Goal: Information Seeking & Learning: Learn about a topic

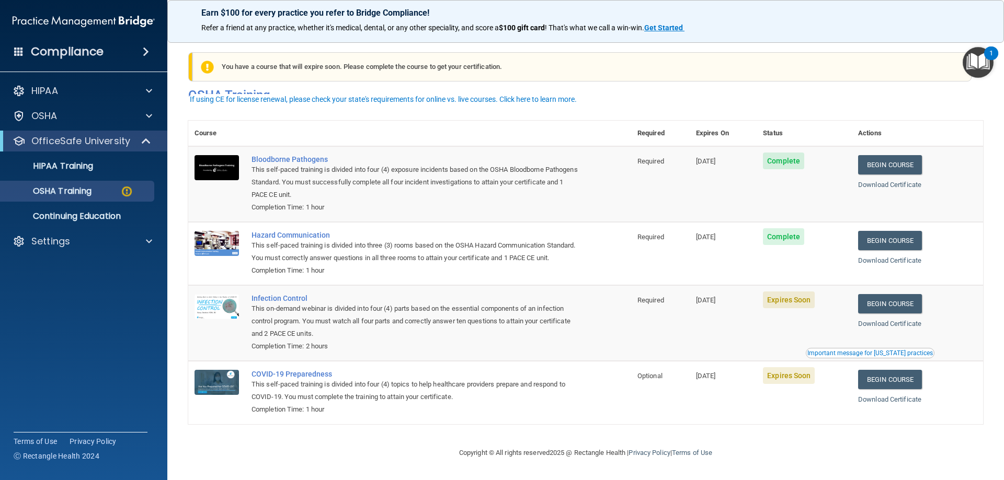
scroll to position [13, 0]
click at [914, 301] on link "Begin Course" at bounding box center [890, 303] width 64 height 19
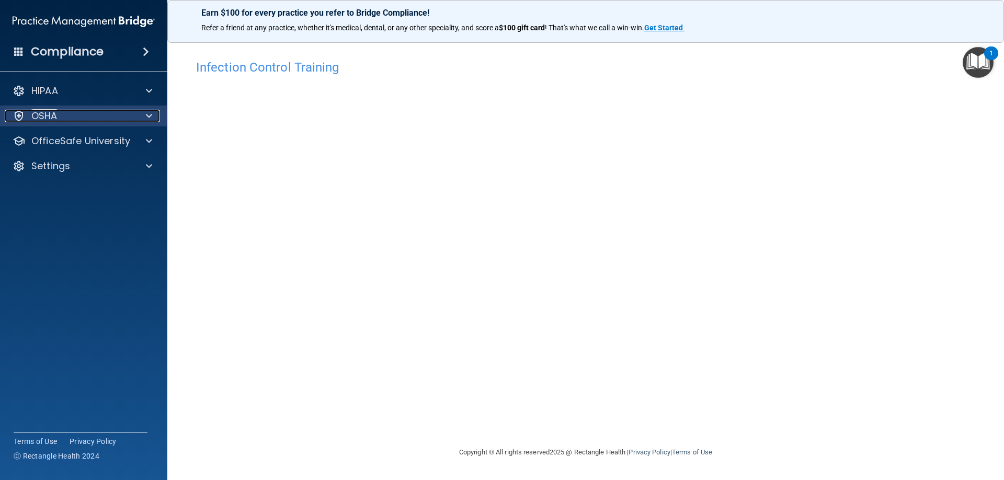
click at [110, 114] on div "OSHA" at bounding box center [70, 116] width 130 height 13
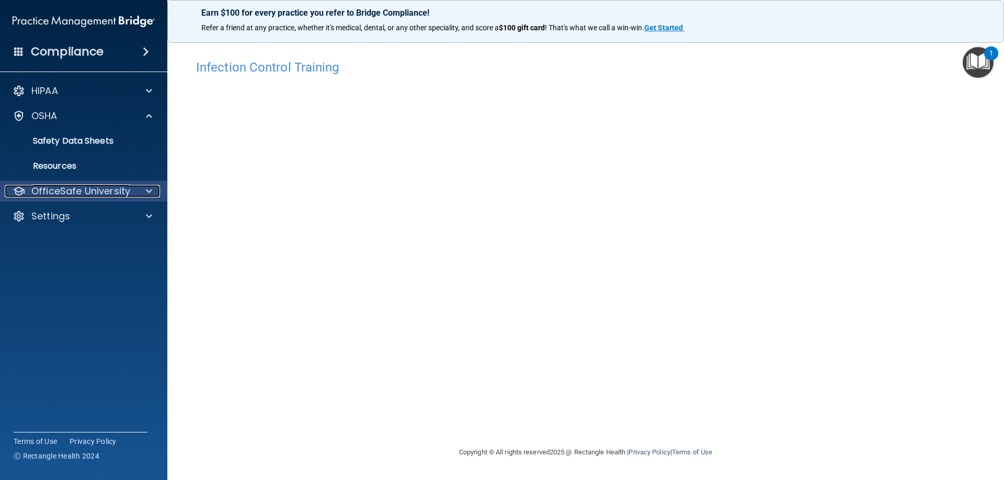
click at [98, 190] on p "OfficeSafe University" at bounding box center [80, 191] width 99 height 13
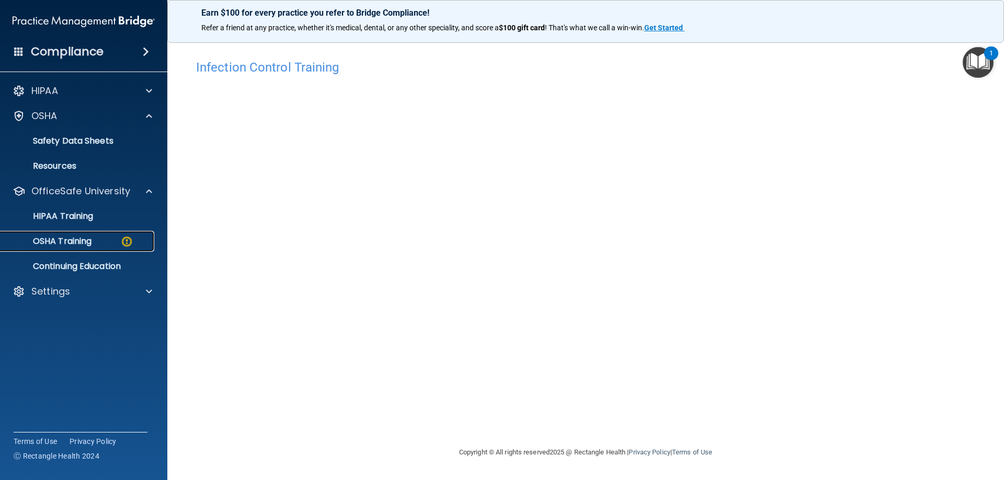
click at [111, 241] on div "OSHA Training" at bounding box center [78, 241] width 143 height 10
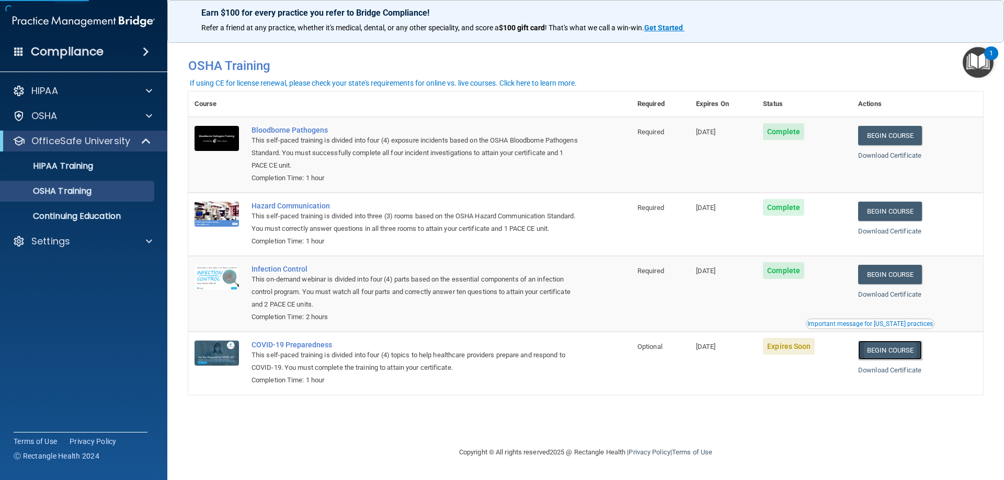
click at [900, 360] on link "Begin Course" at bounding box center [890, 350] width 64 height 19
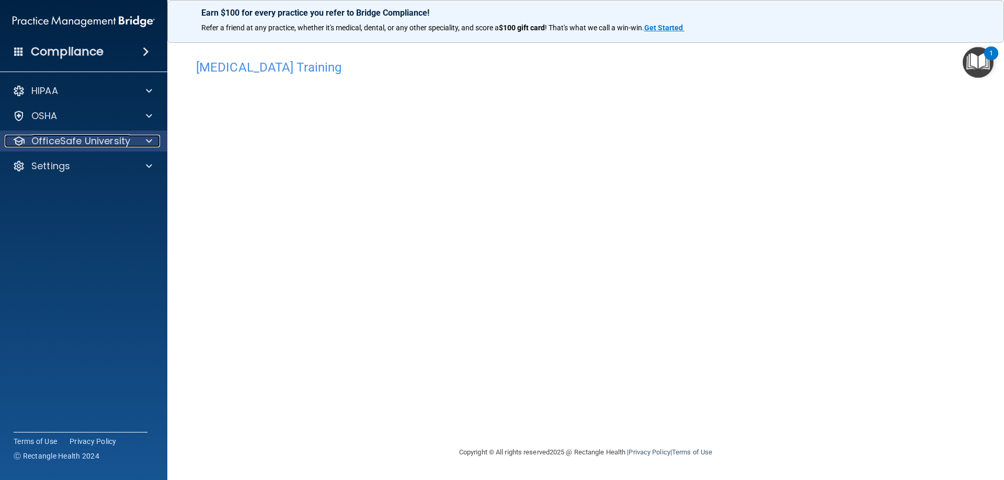
click at [79, 137] on p "OfficeSafe University" at bounding box center [80, 141] width 99 height 13
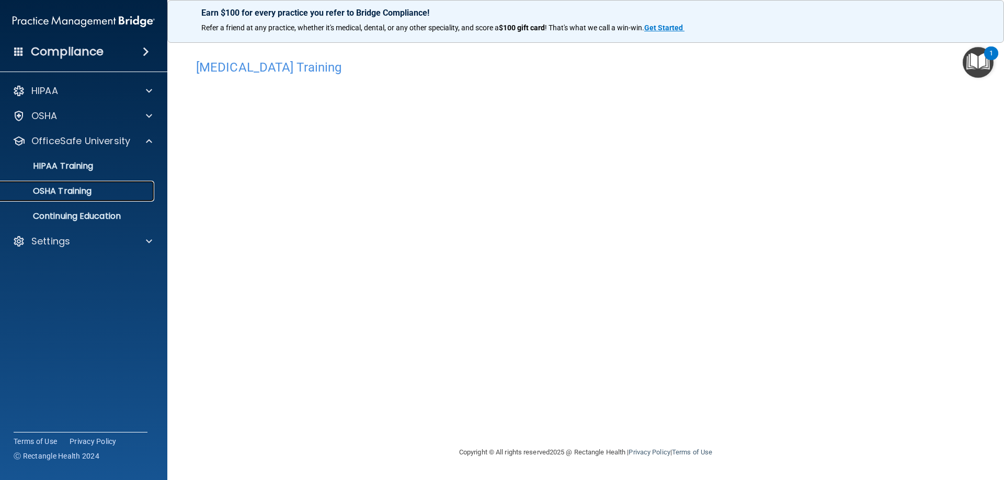
click at [74, 191] on p "OSHA Training" at bounding box center [49, 191] width 85 height 10
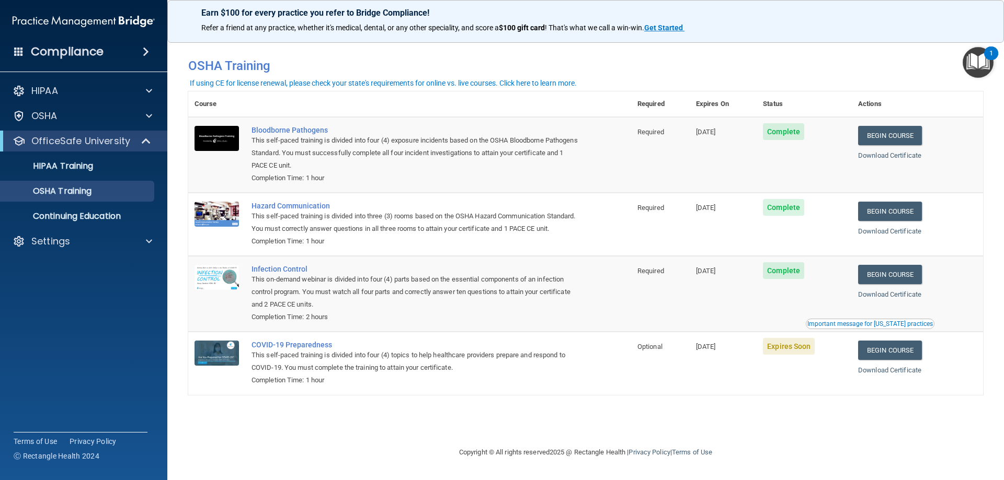
click at [791, 355] on span "Expires Soon" at bounding box center [789, 346] width 52 height 17
click at [906, 360] on link "Begin Course" at bounding box center [890, 350] width 64 height 19
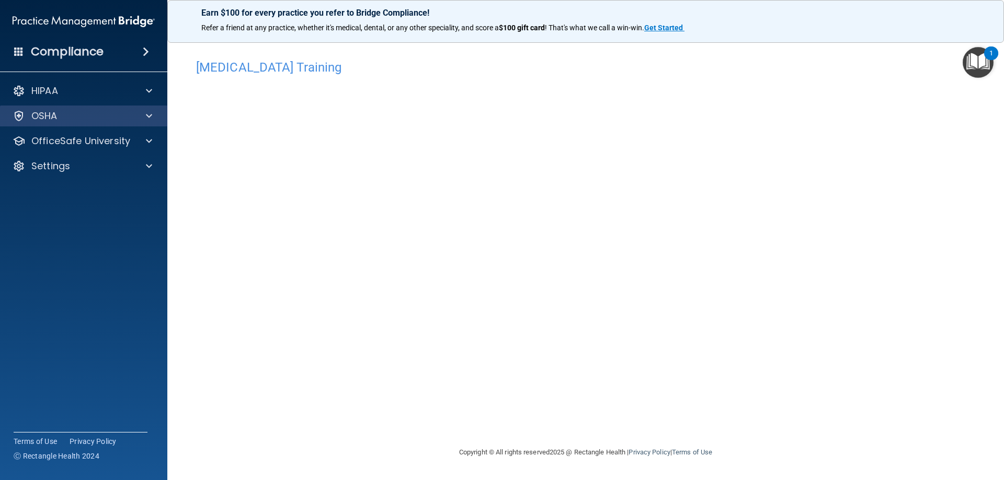
click at [85, 124] on div "OSHA" at bounding box center [84, 116] width 168 height 21
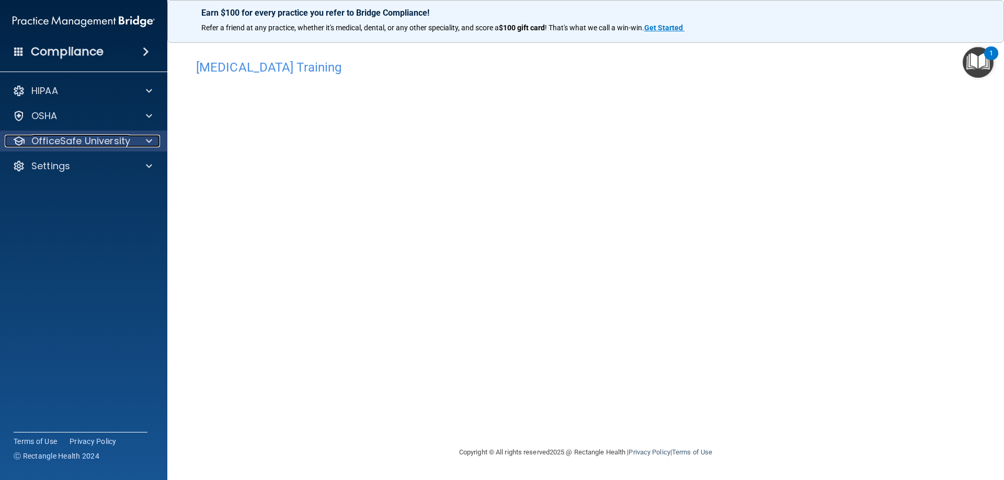
click at [137, 141] on div at bounding box center [147, 141] width 26 height 13
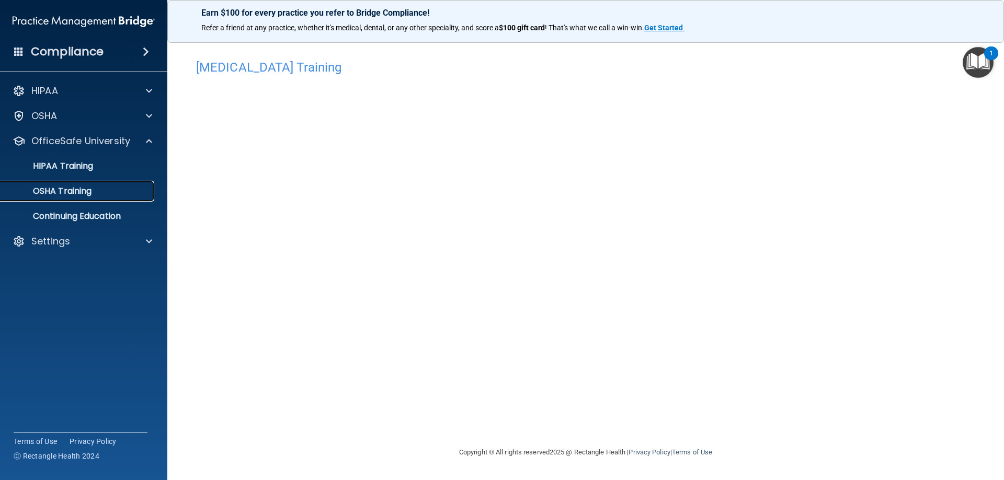
click at [101, 183] on link "OSHA Training" at bounding box center [72, 191] width 165 height 21
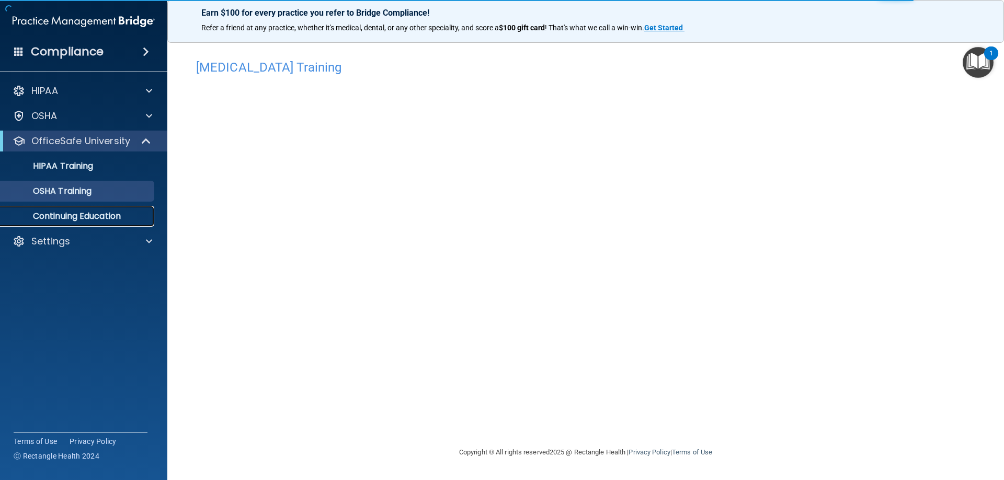
click at [108, 220] on p "Continuing Education" at bounding box center [78, 216] width 143 height 10
